Goal: Download file/media

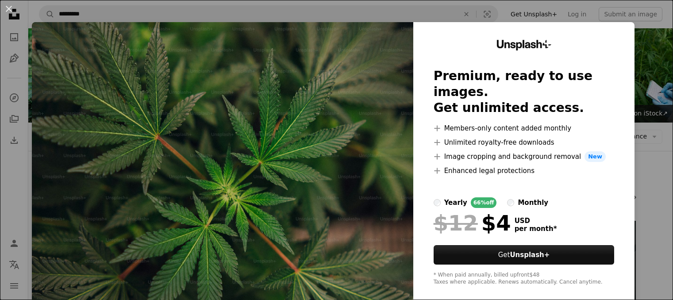
scroll to position [718, 0]
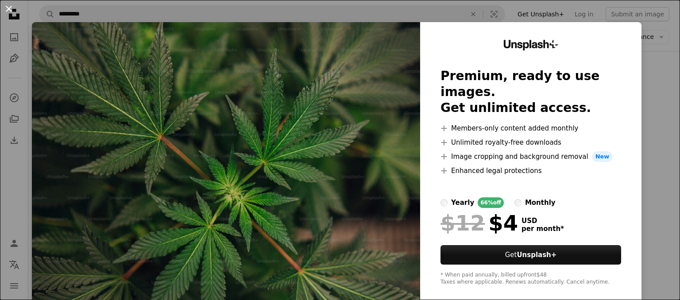
click at [9, 9] on button "An X shape" at bounding box center [9, 9] width 11 height 11
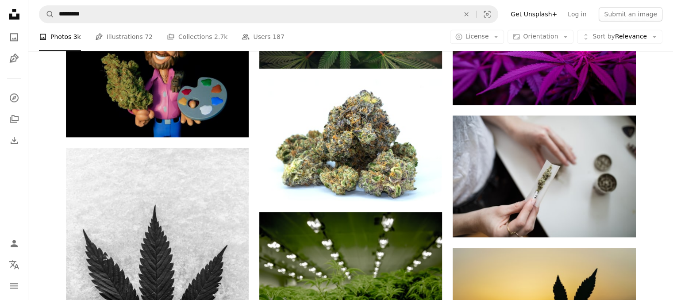
scroll to position [920, 0]
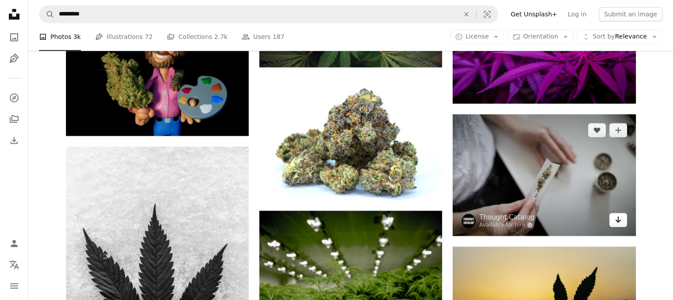
click at [616, 219] on icon "Arrow pointing down" at bounding box center [618, 219] width 7 height 11
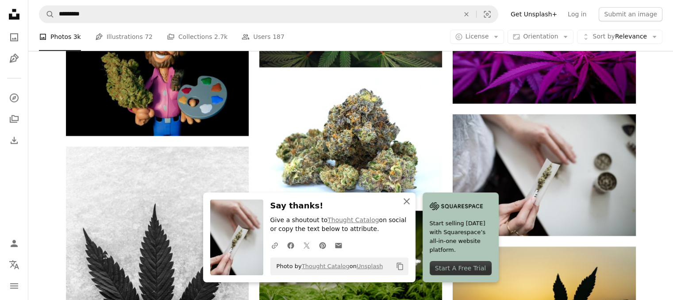
click at [409, 202] on icon "An X shape" at bounding box center [406, 201] width 11 height 11
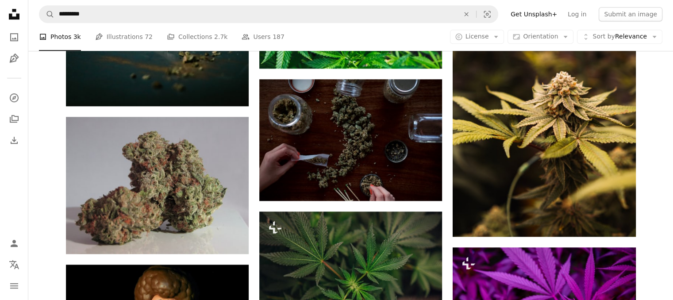
scroll to position [653, 0]
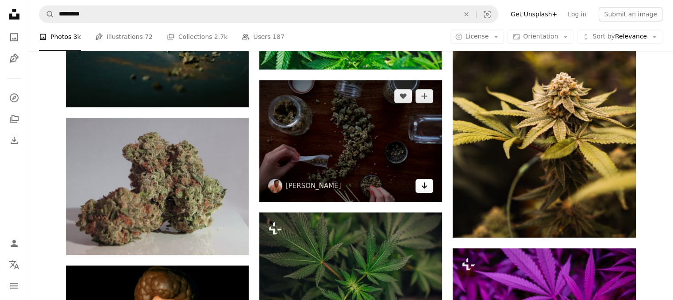
click at [425, 180] on icon "Arrow pointing down" at bounding box center [424, 185] width 7 height 11
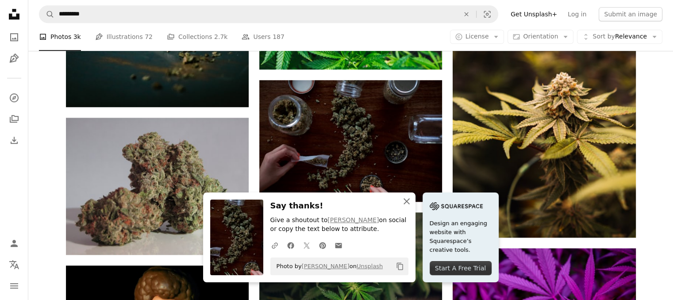
click at [407, 201] on icon "button" at bounding box center [407, 201] width 6 height 6
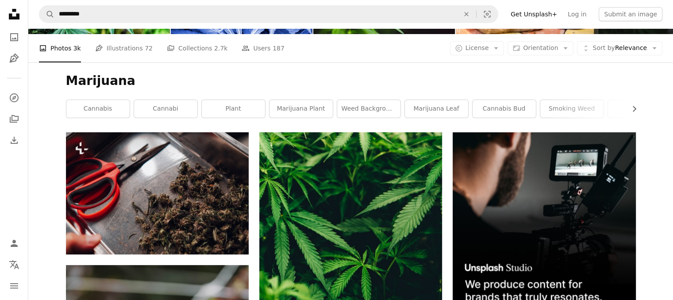
scroll to position [89, 0]
